Goal: Task Accomplishment & Management: Manage account settings

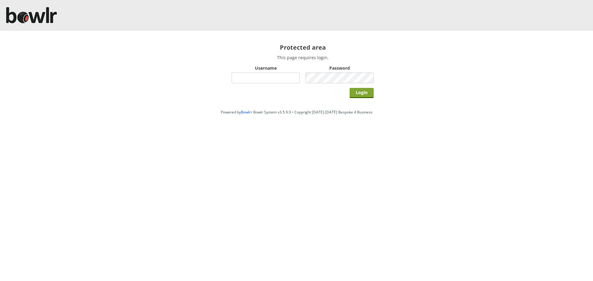
type input "hornseaindoorbowlsclub"
click at [371, 91] on input "Login" at bounding box center [361, 93] width 24 height 10
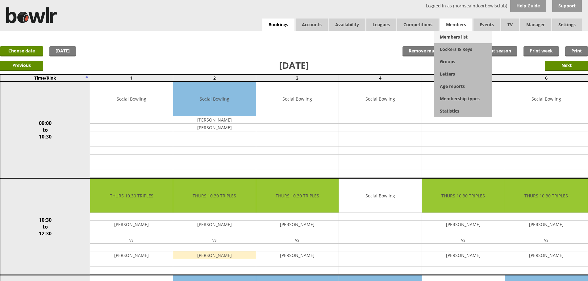
click at [448, 37] on link "Members list" at bounding box center [463, 37] width 59 height 12
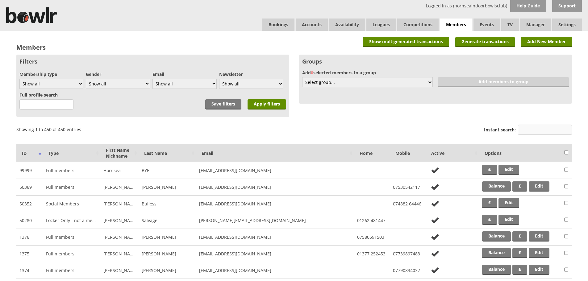
click at [521, 129] on input "Instant search:" at bounding box center [545, 130] width 54 height 10
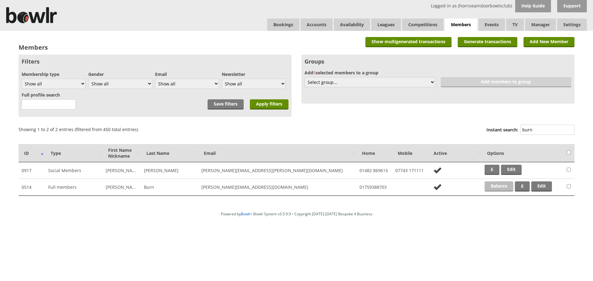
type input "burn"
click at [503, 186] on link "Balance" at bounding box center [498, 187] width 29 height 10
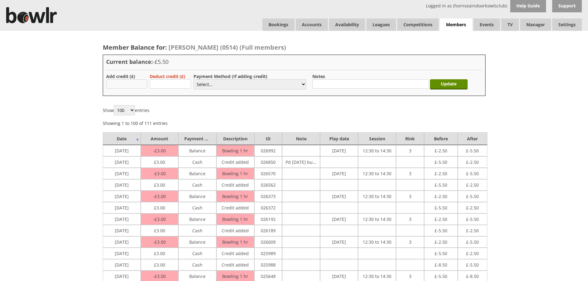
click at [136, 88] on input "text" at bounding box center [126, 83] width 41 height 9
type input "3.00"
click at [199, 86] on select "Select... Cash Card Cheque Bank Transfer Other Member Card Gift Voucher Balance" at bounding box center [250, 84] width 113 height 10
select select "1"
click at [194, 79] on select "Select... Cash Card Cheque Bank Transfer Other Member Card Gift Voucher Balance" at bounding box center [250, 84] width 113 height 10
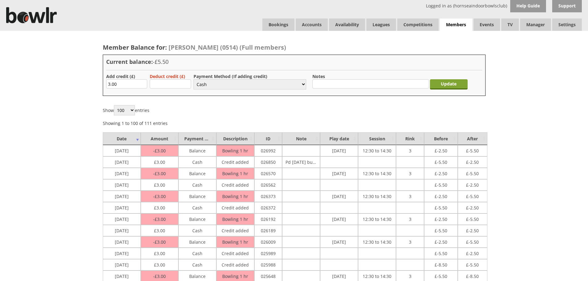
click at [441, 86] on input "Update" at bounding box center [449, 84] width 38 height 10
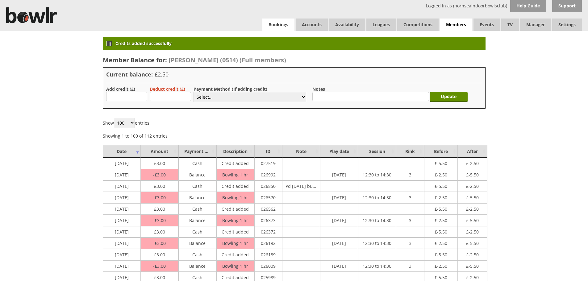
click at [282, 27] on link "Bookings" at bounding box center [278, 25] width 32 height 12
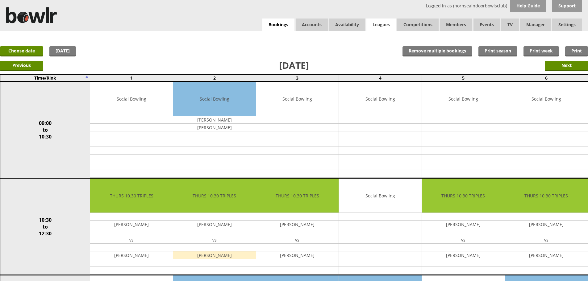
click at [390, 27] on link "Leagues" at bounding box center [381, 25] width 30 height 12
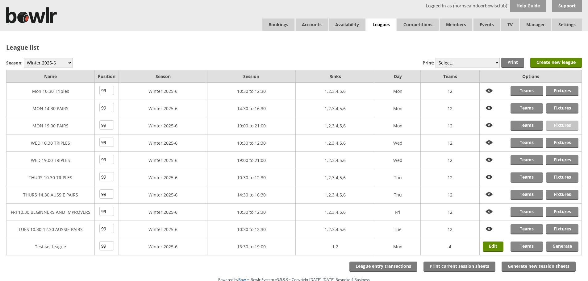
click at [564, 127] on link "Fixtures" at bounding box center [562, 126] width 32 height 10
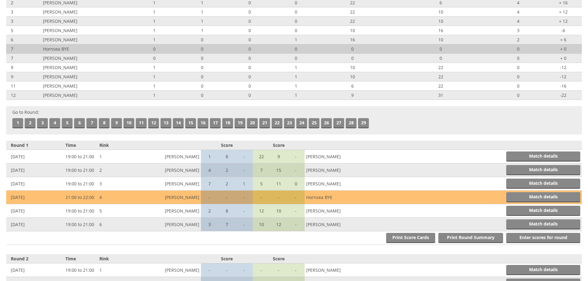
scroll to position [93, 0]
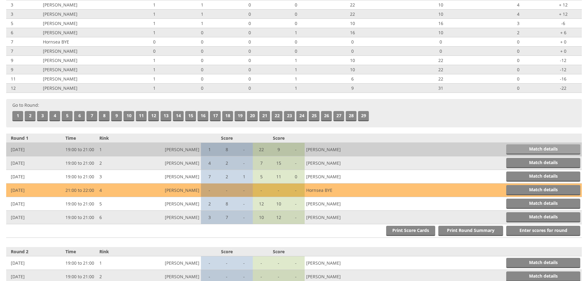
click at [534, 148] on link "Match details" at bounding box center [543, 149] width 74 height 10
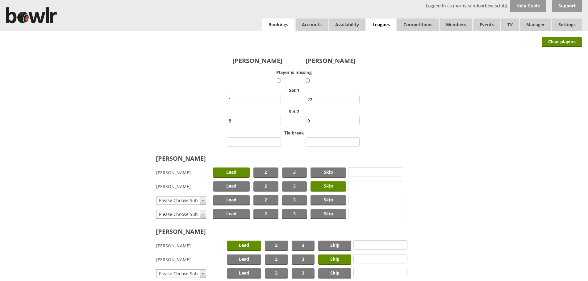
click at [278, 26] on link "Bookings" at bounding box center [278, 25] width 32 height 12
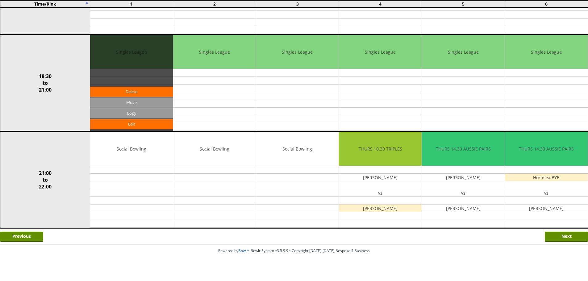
scroll to position [539, 0]
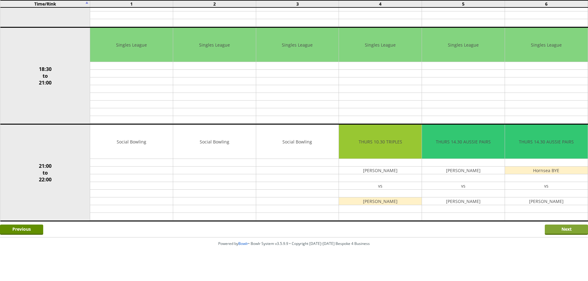
click at [557, 234] on input "Next" at bounding box center [566, 230] width 43 height 10
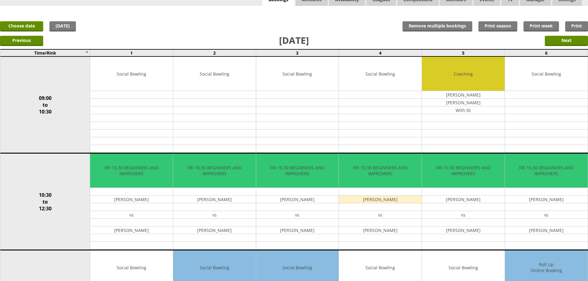
scroll to position [14, 0]
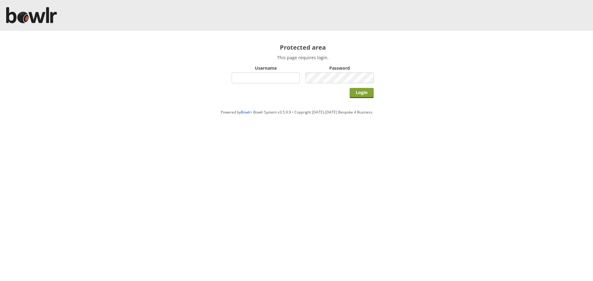
type input "hornseaindoorbowlsclub"
click at [363, 90] on input "Login" at bounding box center [361, 93] width 24 height 10
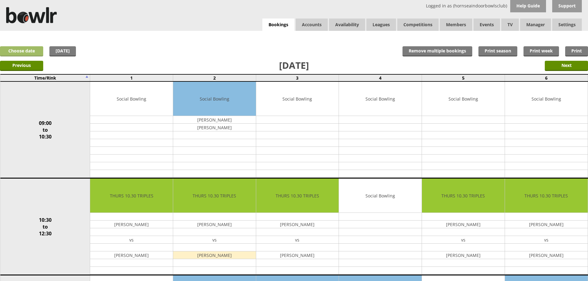
click at [26, 48] on link "Choose date" at bounding box center [21, 51] width 43 height 10
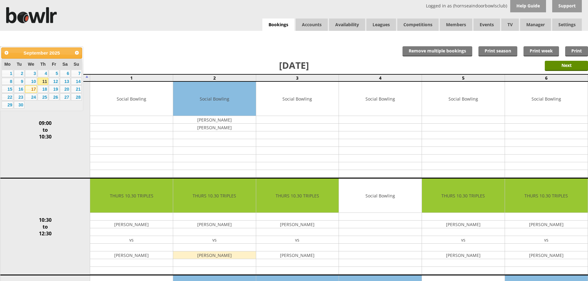
click at [33, 88] on link "17" at bounding box center [31, 89] width 12 height 7
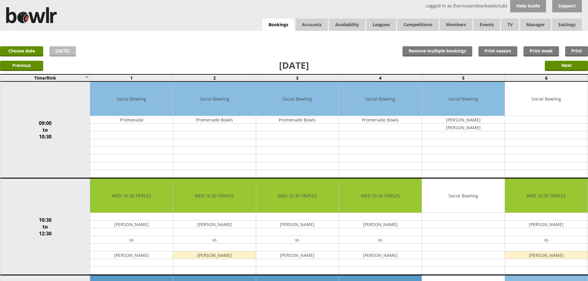
click at [63, 48] on link "[DATE]" at bounding box center [62, 51] width 27 height 10
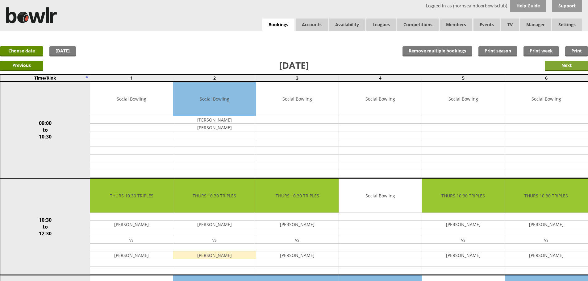
click at [560, 67] on input "Next" at bounding box center [566, 66] width 43 height 10
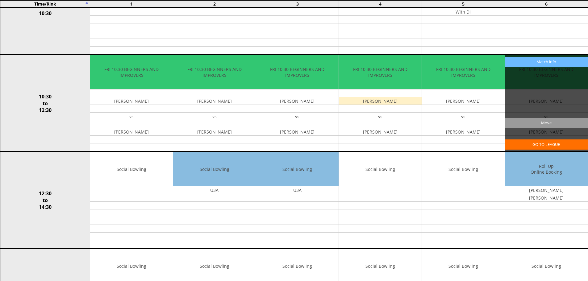
scroll to position [154, 0]
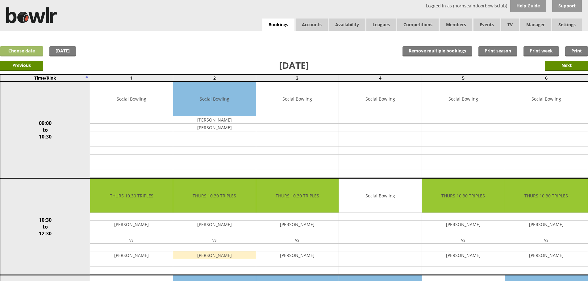
click at [27, 52] on link "Choose date" at bounding box center [21, 51] width 43 height 10
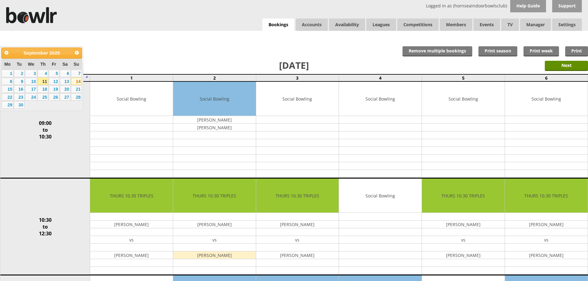
click at [74, 82] on link "14" at bounding box center [76, 81] width 11 height 7
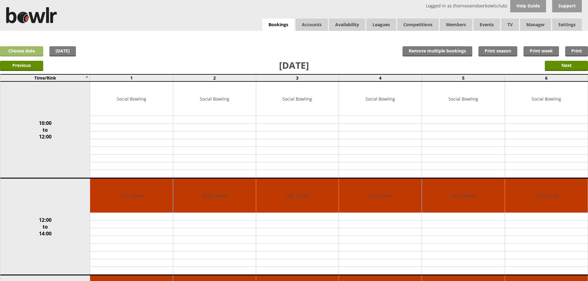
click at [22, 53] on link "Choose date" at bounding box center [21, 51] width 43 height 10
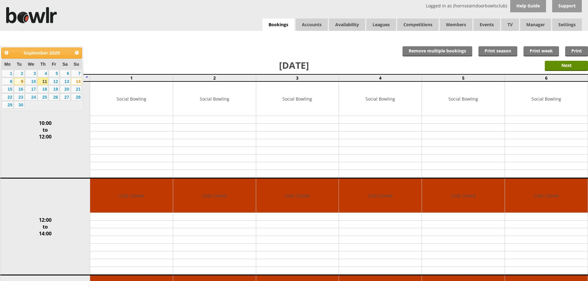
click at [21, 83] on link "9" at bounding box center [19, 81] width 10 height 7
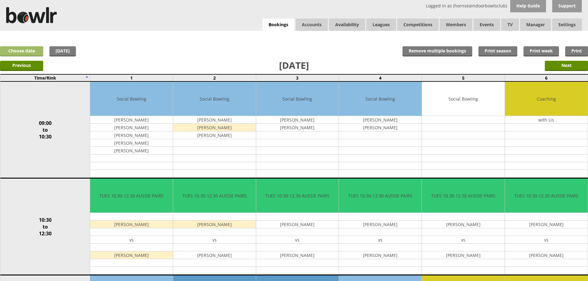
click at [12, 50] on link "Choose date" at bounding box center [21, 51] width 43 height 10
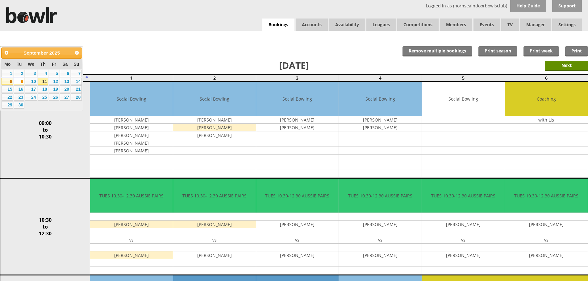
click at [10, 82] on link "8" at bounding box center [8, 81] width 12 height 7
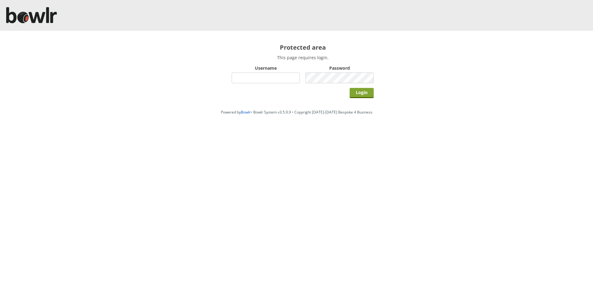
type input "hornseaindoorbowlsclub"
click at [360, 92] on input "Login" at bounding box center [361, 93] width 24 height 10
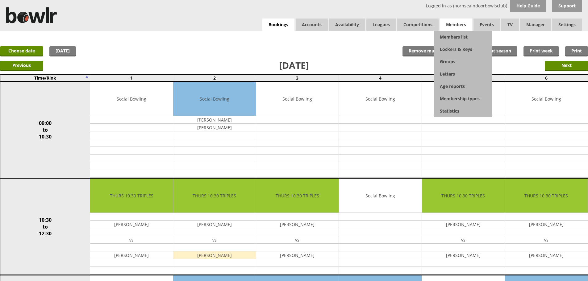
click at [460, 31] on span "Members" at bounding box center [456, 25] width 32 height 12
click at [461, 36] on link "Members list" at bounding box center [463, 37] width 59 height 12
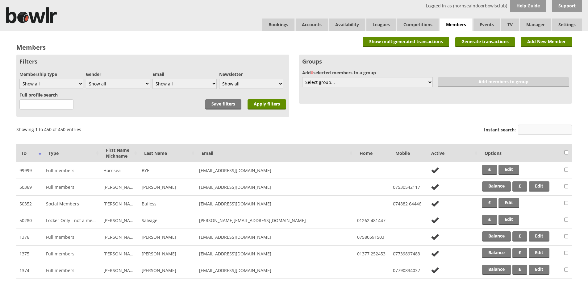
click at [538, 133] on input "Instant search:" at bounding box center [545, 130] width 54 height 10
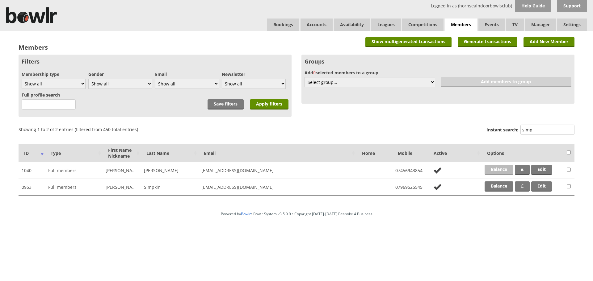
type input "simp"
click at [505, 170] on link "Balance" at bounding box center [498, 170] width 29 height 10
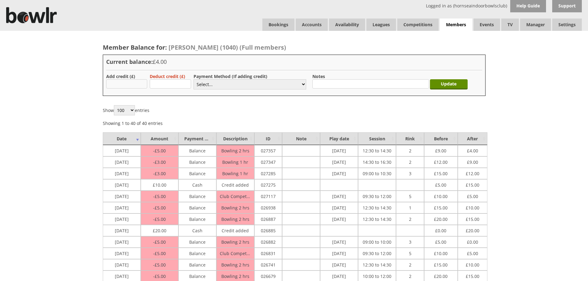
click at [121, 81] on input "text" at bounding box center [126, 83] width 41 height 9
type input "20.00"
click at [266, 80] on select "Select... Cash Card Cheque Bank Transfer Other Member Card Gift Voucher Balance" at bounding box center [250, 84] width 113 height 10
select select "1"
click at [194, 79] on select "Select... Cash Card Cheque Bank Transfer Other Member Card Gift Voucher Balance" at bounding box center [250, 84] width 113 height 10
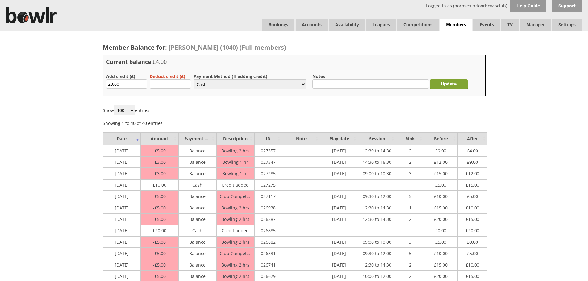
click at [451, 83] on input "Update" at bounding box center [449, 84] width 38 height 10
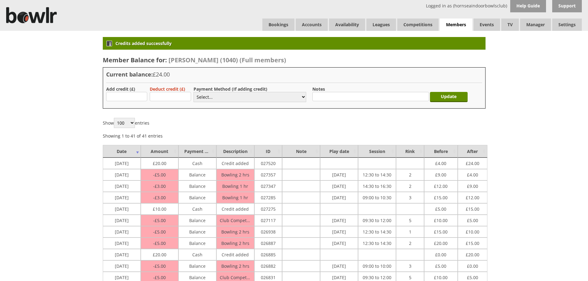
click at [261, 22] on div "Logged in as (hornseaindoorbowlsclub) Help Guide Support Bookings Accounts Rink…" at bounding box center [294, 15] width 588 height 31
click at [271, 26] on link "Bookings" at bounding box center [278, 25] width 32 height 12
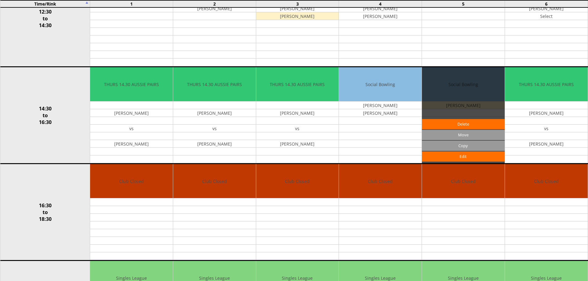
scroll to position [309, 0]
